Goal: Information Seeking & Learning: Find specific fact

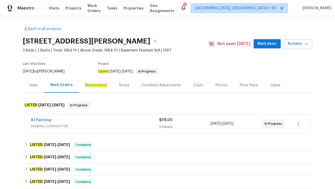
click at [86, 127] on span "GENERAL_CONTRACTOR" at bounding box center [95, 126] width 128 height 5
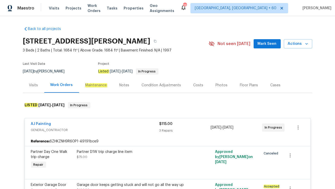
click at [34, 86] on div "Visits" at bounding box center [33, 85] width 9 height 5
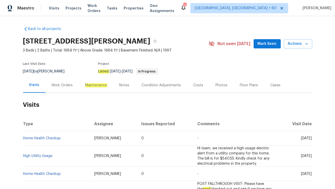
click at [60, 83] on div "Work Orders" at bounding box center [62, 85] width 21 height 5
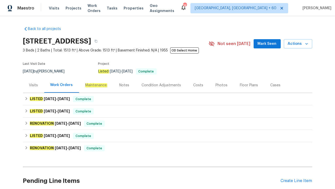
click at [32, 89] on div "Visits" at bounding box center [33, 84] width 21 height 15
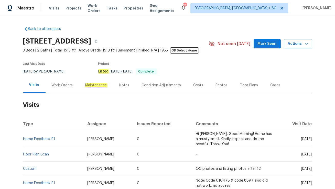
click at [56, 87] on div "Work Orders" at bounding box center [62, 85] width 21 height 5
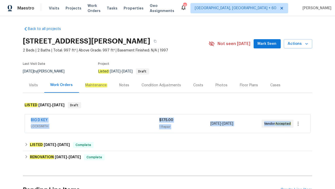
drag, startPoint x: 28, startPoint y: 118, endPoint x: 290, endPoint y: 124, distance: 261.9
click at [290, 124] on div "BIG D KEY LOCKSMITH $175.00 1 Repair 10/14/2025 - 10/16/2025 Vendor Accepted" at bounding box center [167, 123] width 285 height 18
copy div "BIG D KEY LOCKSMITH $175.00 1 Repair 10/14/2025 - 10/16/2025 Vendor Accepted"
click at [54, 120] on div "BIG D KEY" at bounding box center [95, 120] width 128 height 6
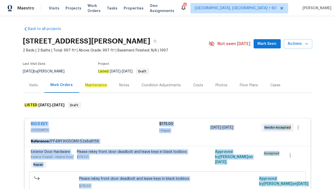
drag, startPoint x: 50, startPoint y: 122, endPoint x: 28, endPoint y: 123, distance: 22.2
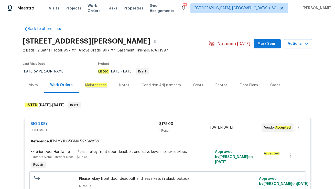
click at [27, 124] on div "BIG D KEY LOCKSMITH $175.00 1 Repair 10/14/2025 - 10/16/2025 Vendor Accepted" at bounding box center [167, 127] width 285 height 18
drag, startPoint x: 28, startPoint y: 123, endPoint x: 60, endPoint y: 123, distance: 31.5
click at [60, 123] on div "BIG D KEY LOCKSMITH $175.00 1 Repair 10/14/2025 - 10/16/2025 Vendor Accepted" at bounding box center [167, 127] width 285 height 18
copy link "BIG D KEY"
drag, startPoint x: 209, startPoint y: 127, endPoint x: 252, endPoint y: 128, distance: 42.5
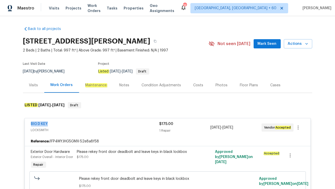
click at [252, 128] on div "BIG D KEY LOCKSMITH $175.00 1 Repair 10/14/2025 - 10/16/2025 Vendor Accepted" at bounding box center [161, 127] width 261 height 12
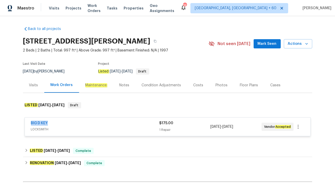
copy div "1 Repair 10/14/2025 - 10/16/2025"
